Goal: Download file/media

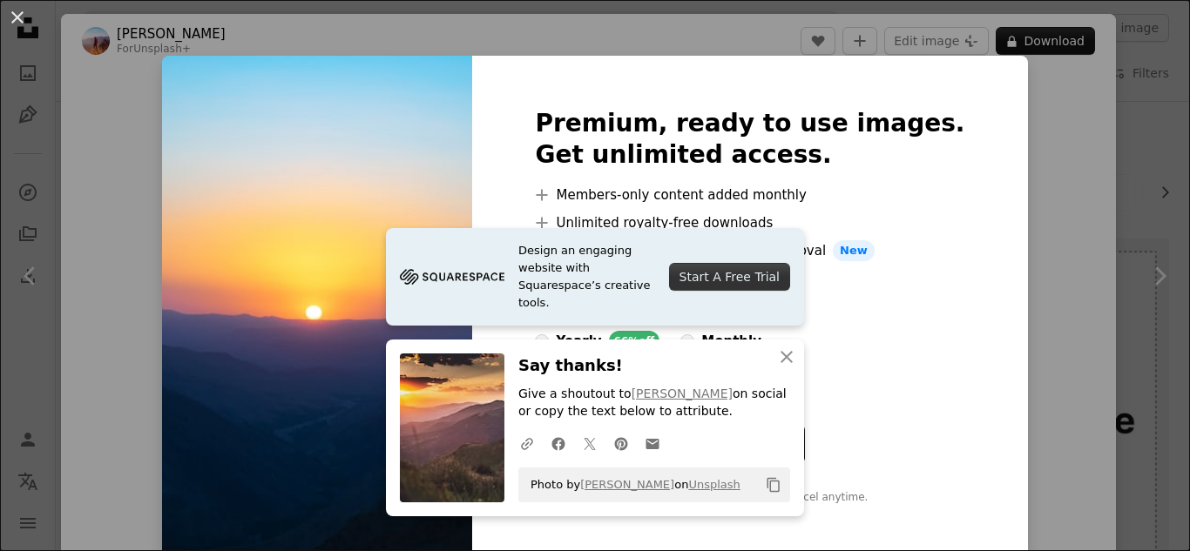
scroll to position [435, 0]
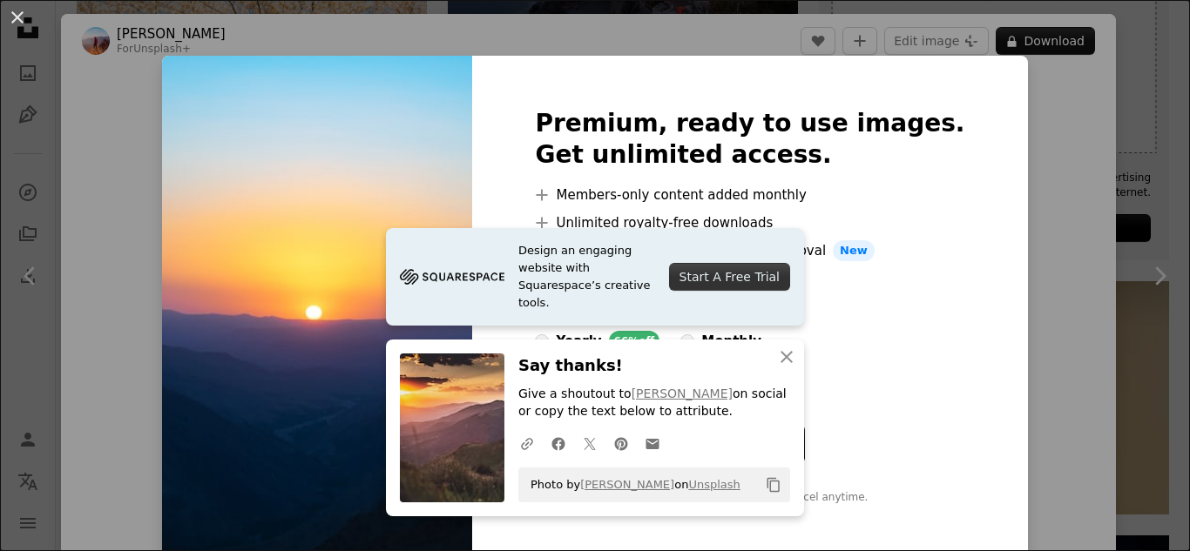
click at [425, 236] on img at bounding box center [317, 307] width 310 height 502
click at [62, 194] on div "An X shape Premium, ready to use images. Get unlimited access. A plus sign Memb…" at bounding box center [595, 275] width 1190 height 551
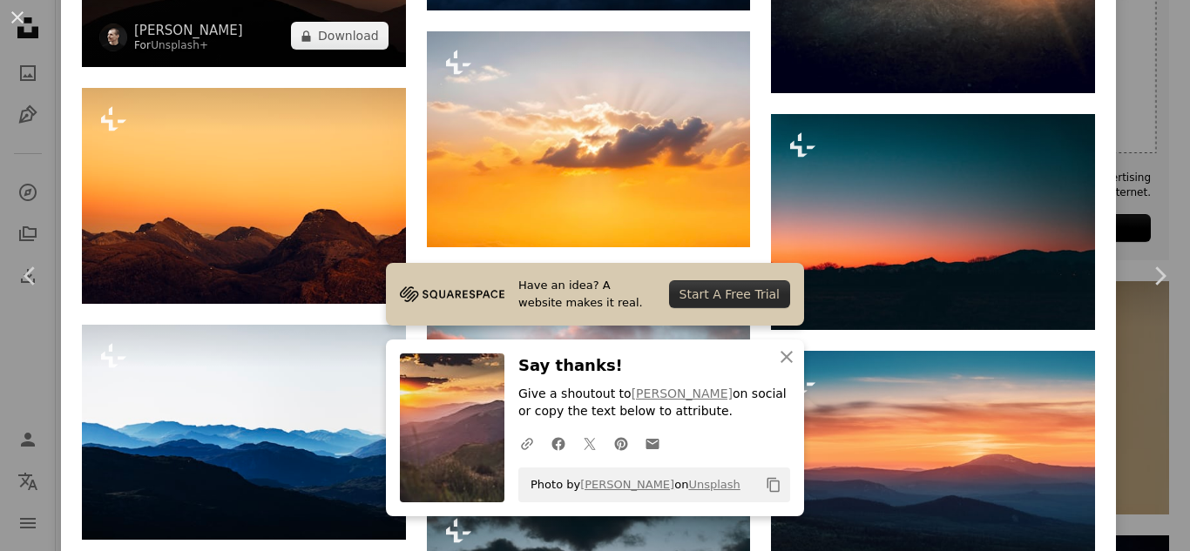
scroll to position [3658, 0]
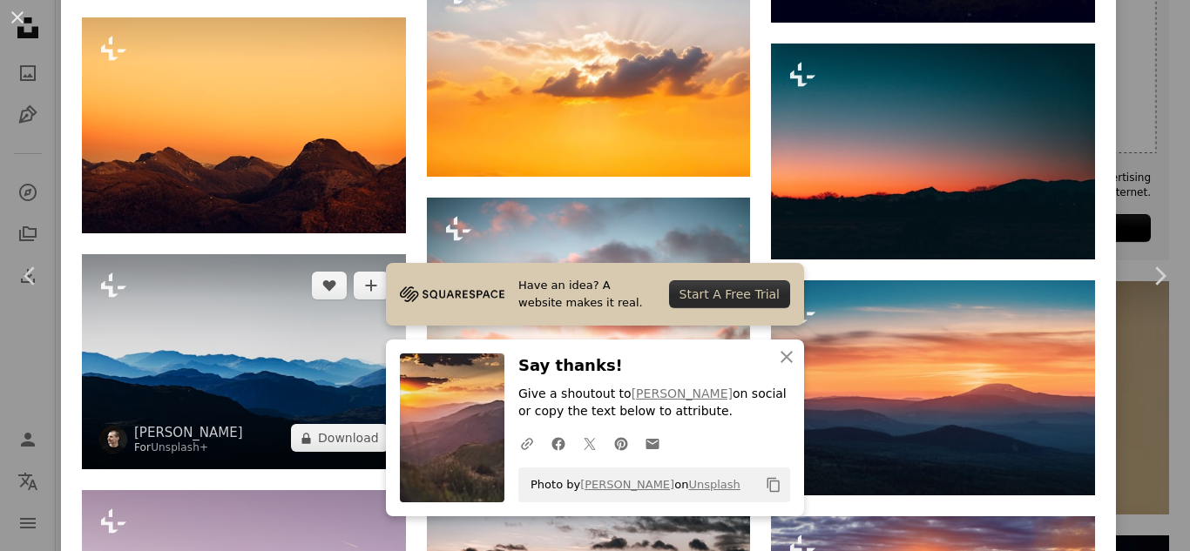
click at [286, 317] on img at bounding box center [244, 362] width 324 height 216
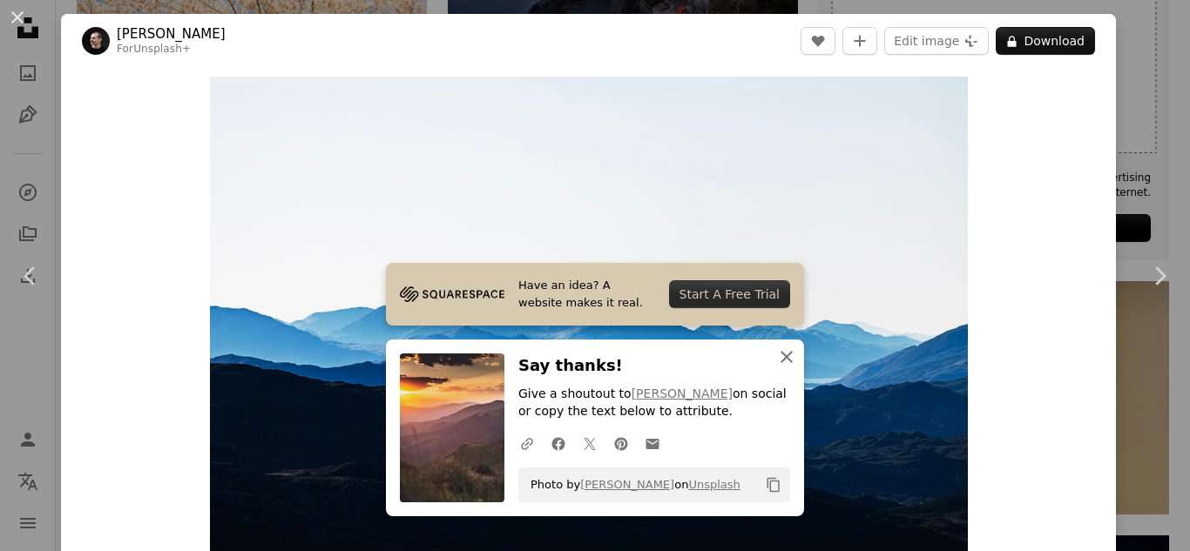
click at [781, 361] on icon "An X shape" at bounding box center [786, 357] width 21 height 21
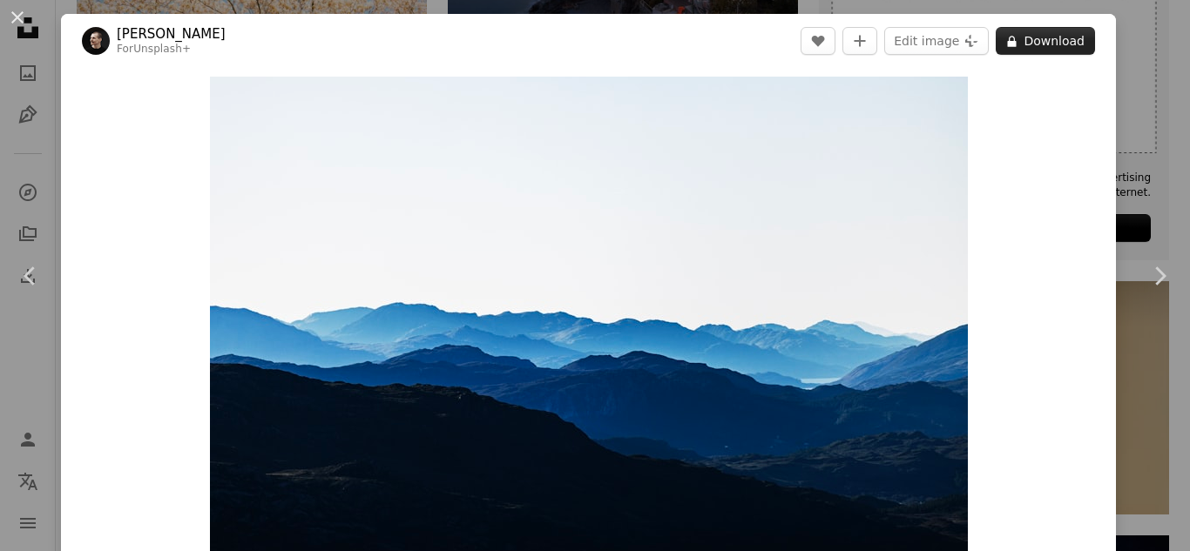
click at [1042, 39] on button "A lock Download" at bounding box center [1044, 41] width 99 height 28
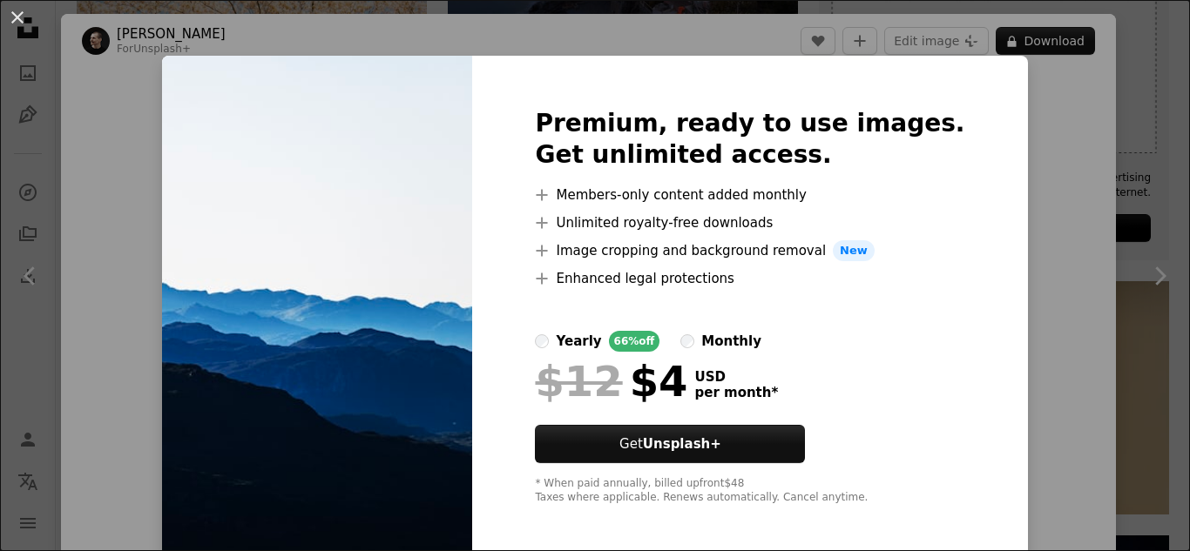
click at [1151, 145] on div "An X shape Premium, ready to use images. Get unlimited access. A plus sign Memb…" at bounding box center [595, 275] width 1190 height 551
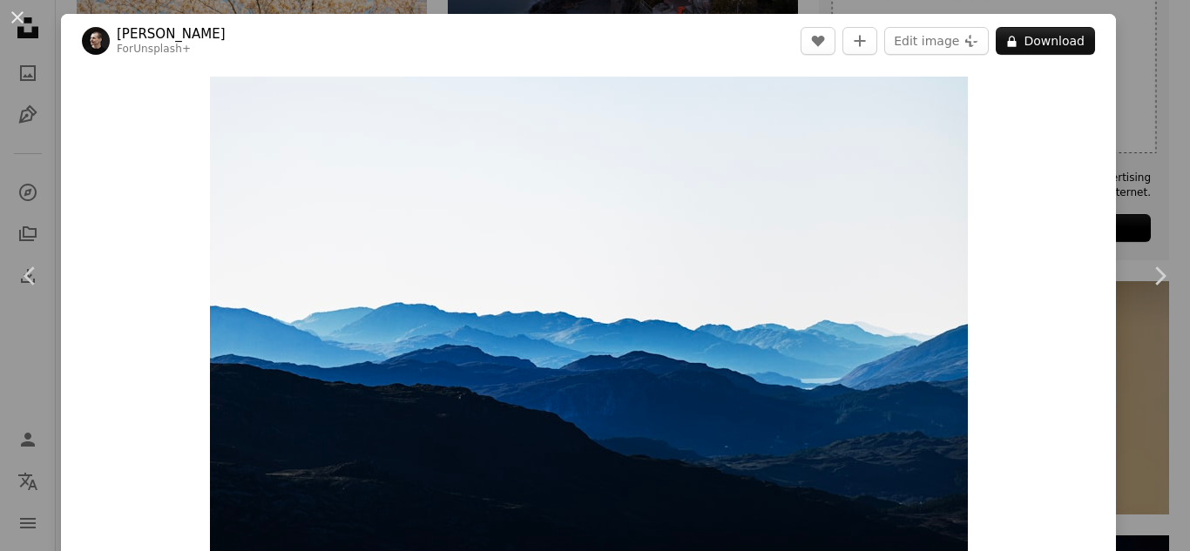
click at [1150, 145] on div "An X shape Chevron left Chevron right [PERSON_NAME] For Unsplash+ A heart A plu…" at bounding box center [595, 275] width 1190 height 551
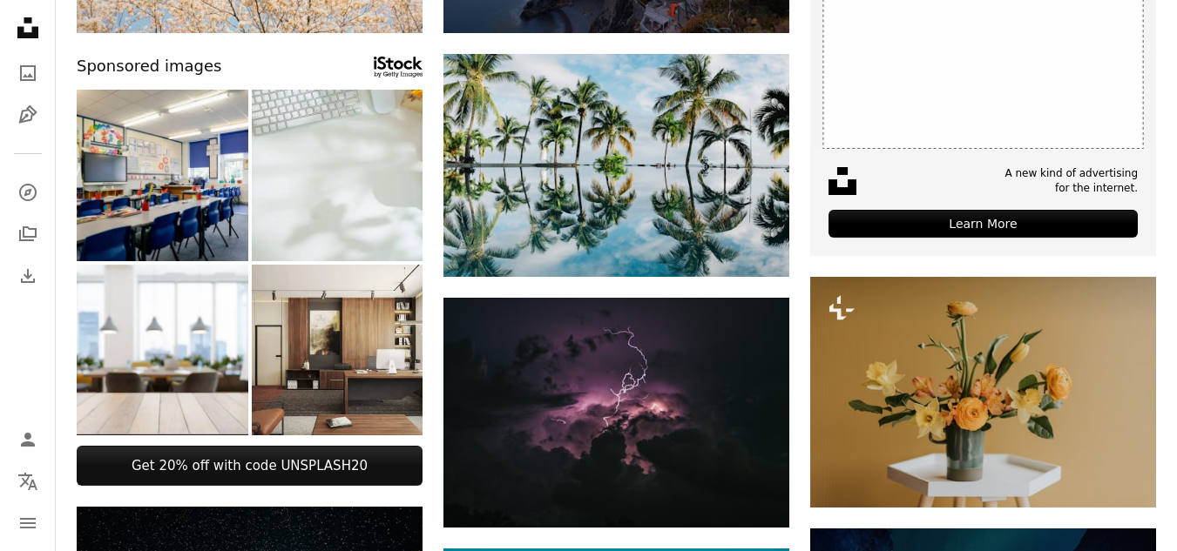
click at [10, 14] on icon "Unsplash logo Unsplash Home" at bounding box center [27, 27] width 35 height 35
